Goal: Task Accomplishment & Management: Manage account settings

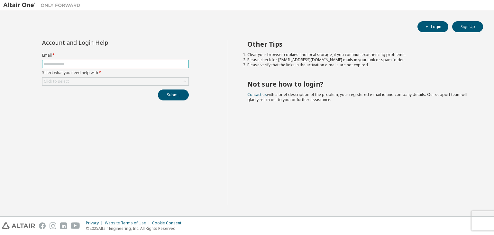
click at [146, 64] on input "text" at bounding box center [115, 63] width 143 height 5
click at [176, 94] on button "Submit" at bounding box center [173, 94] width 31 height 11
click at [138, 65] on input "text" at bounding box center [115, 63] width 143 height 5
type input "**********"
click at [161, 83] on div "Click to select" at bounding box center [115, 82] width 146 height 8
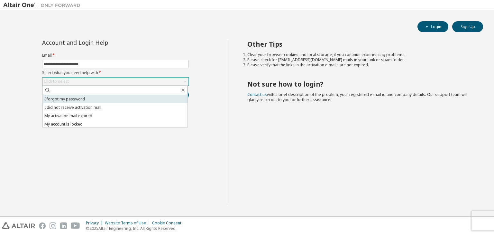
click at [118, 97] on li "I forgot my password" at bounding box center [115, 99] width 145 height 8
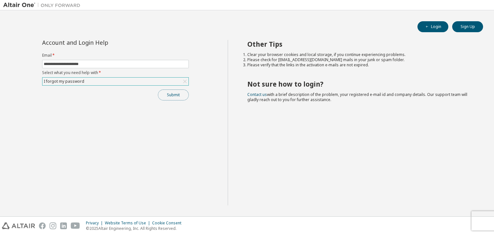
click at [174, 94] on button "Submit" at bounding box center [173, 94] width 31 height 11
click at [158, 81] on div "I forgot my password" at bounding box center [115, 82] width 146 height 8
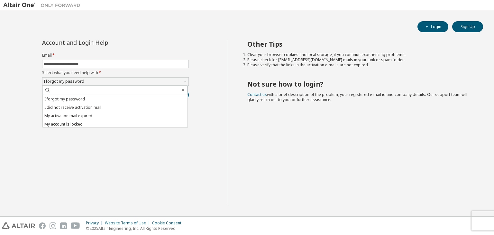
click at [142, 131] on div "**********" at bounding box center [115, 122] width 224 height 165
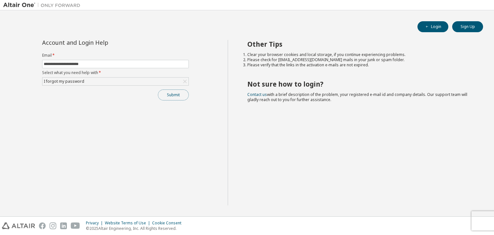
click at [175, 94] on button "Submit" at bounding box center [173, 94] width 31 height 11
click at [175, 91] on button "Submit" at bounding box center [173, 94] width 31 height 11
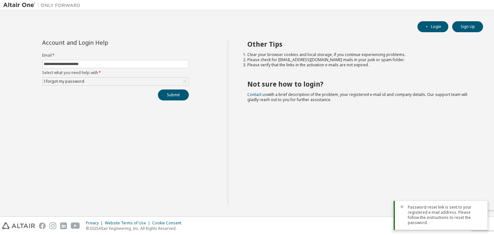
click at [441, 214] on span "Password reset link is sent to your registered e-mail address. Please follow th…" at bounding box center [445, 215] width 75 height 21
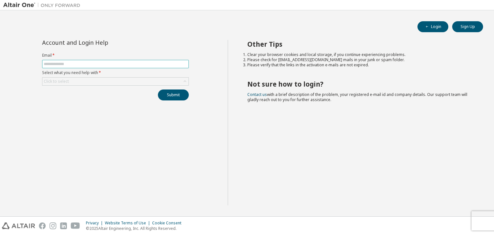
click at [144, 65] on input "text" at bounding box center [115, 63] width 143 height 5
type input "**********"
click at [96, 80] on div "Click to select" at bounding box center [115, 82] width 146 height 8
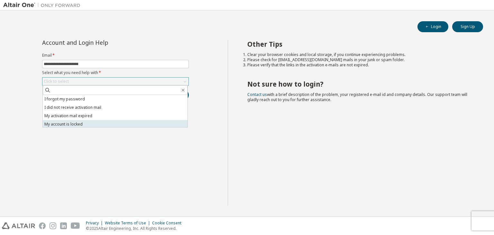
click at [86, 123] on li "My account is locked" at bounding box center [115, 124] width 145 height 8
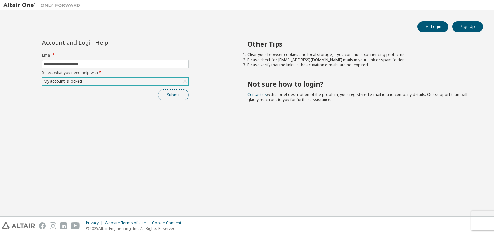
click at [169, 91] on button "Submit" at bounding box center [173, 94] width 31 height 11
